Goal: Browse casually

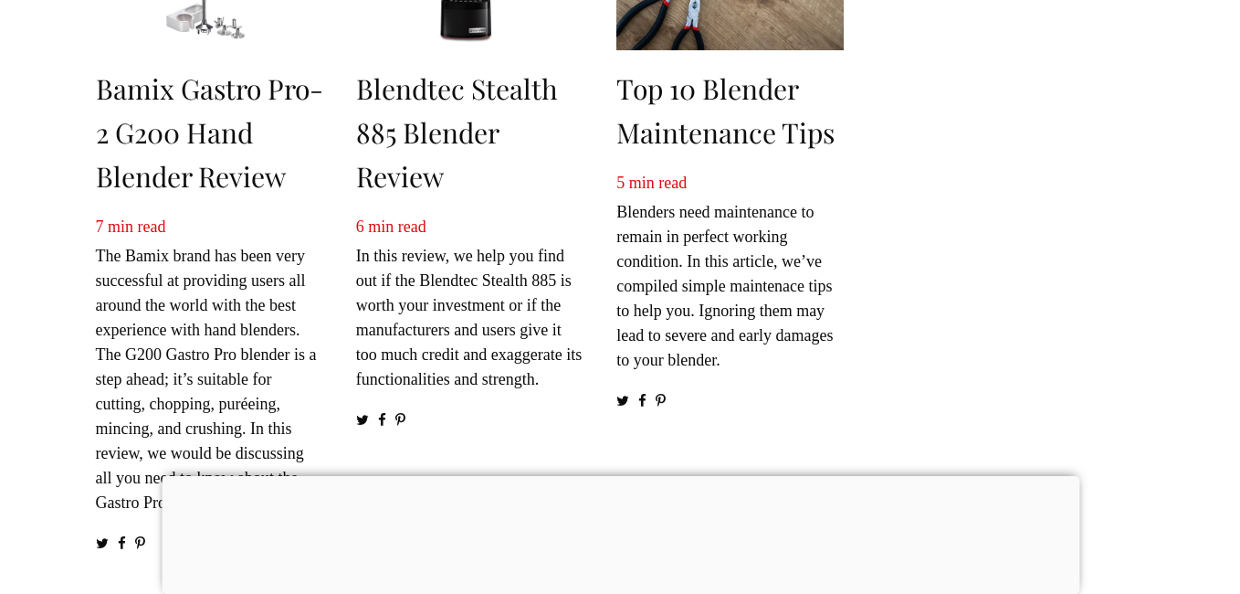
scroll to position [672, 0]
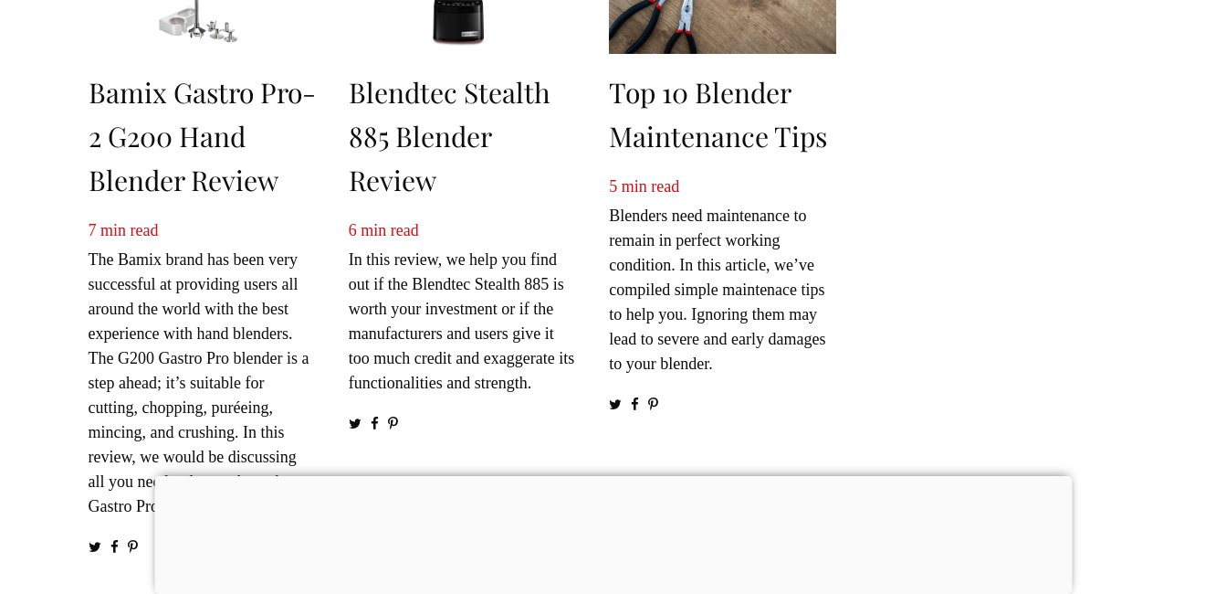
click at [928, 13] on aside at bounding box center [1010, 301] width 301 height 603
click at [1002, 0] on aside at bounding box center [1010, 301] width 301 height 603
